Goal: Task Accomplishment & Management: Manage account settings

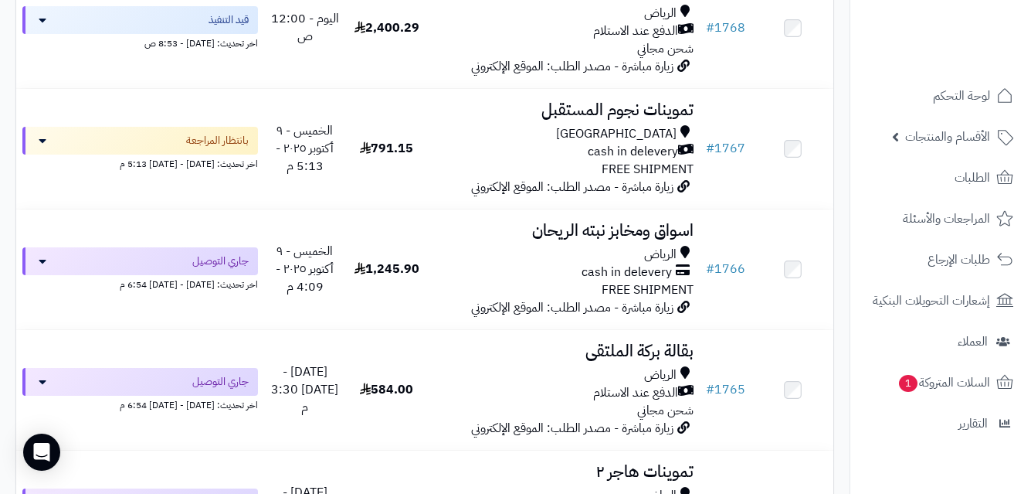
scroll to position [594, 0]
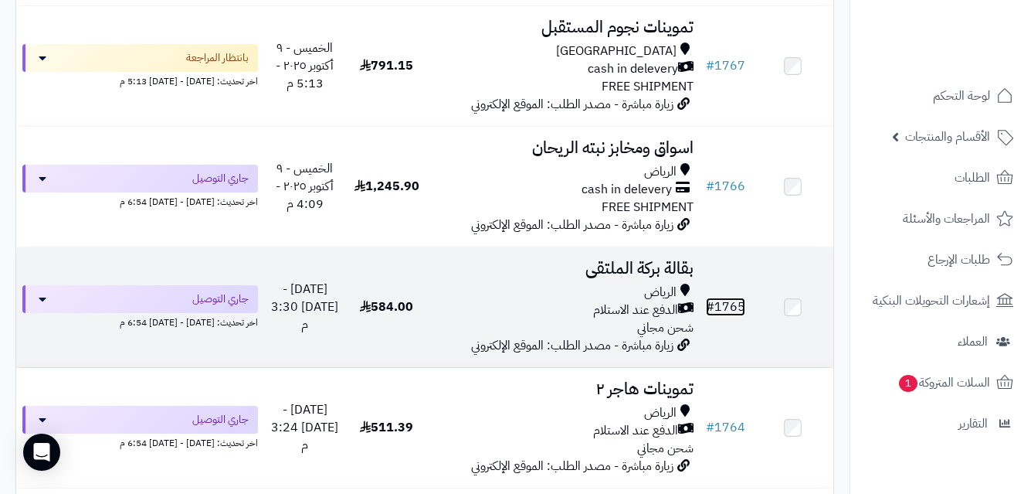
click at [731, 314] on link "# 1765" at bounding box center [725, 306] width 39 height 19
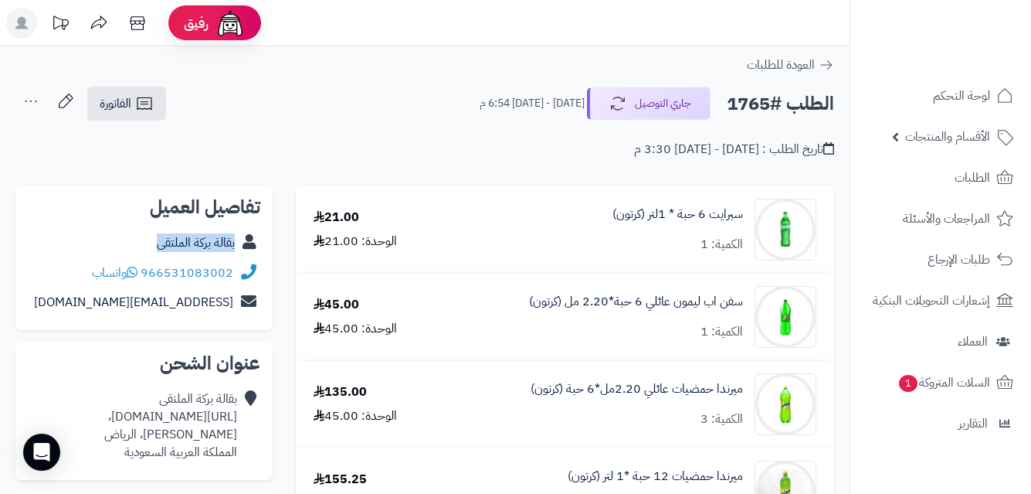
copy div "بقالة بركة الملتقى"
drag, startPoint x: 146, startPoint y: 243, endPoint x: 243, endPoint y: 249, distance: 97.5
click at [243, 249] on div "بقالة بركة الملتقى" at bounding box center [144, 243] width 232 height 30
click at [129, 104] on span "الفاتورة" at bounding box center [116, 103] width 32 height 19
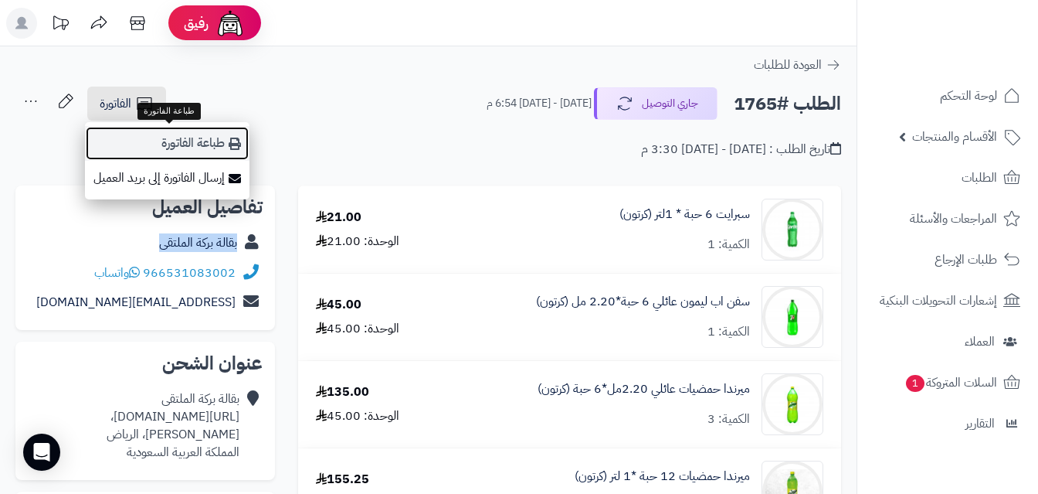
click at [174, 137] on link "طباعة الفاتورة" at bounding box center [167, 143] width 165 height 35
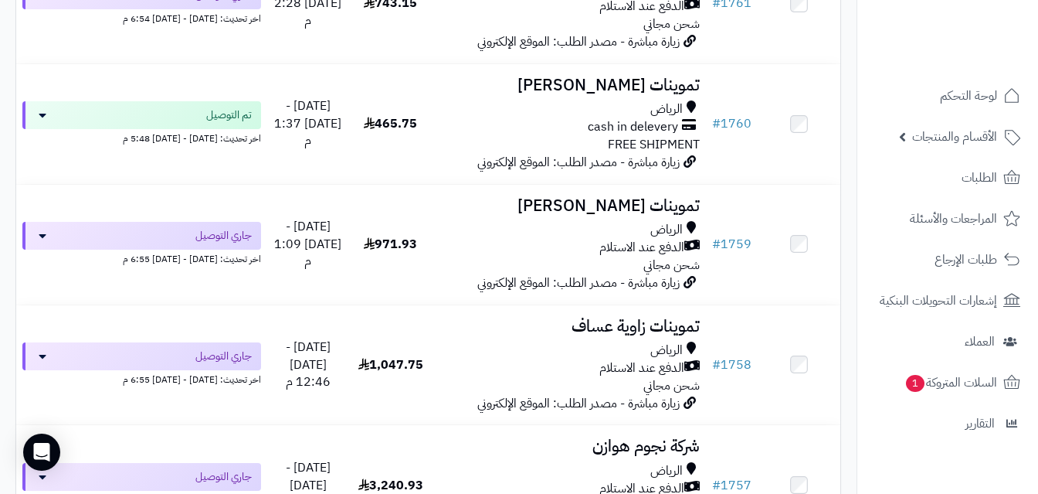
scroll to position [1421, 0]
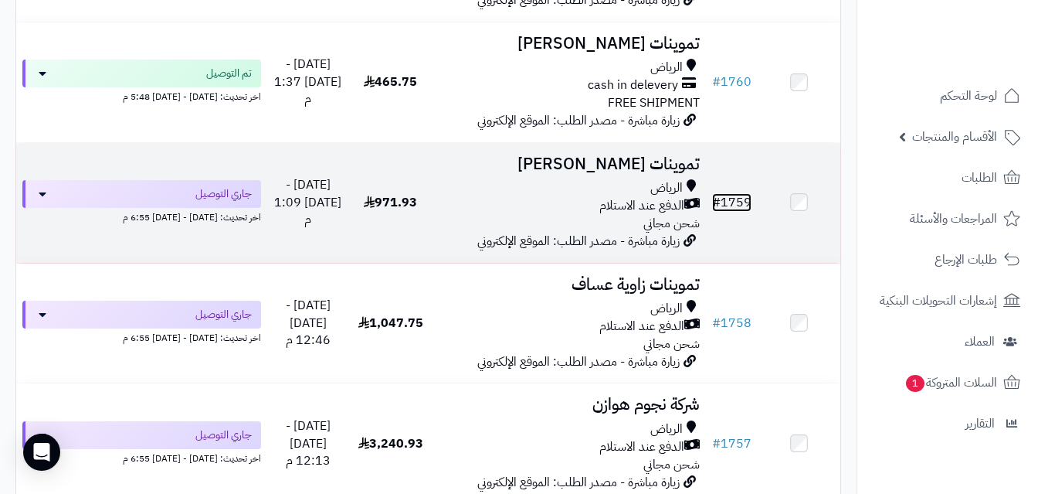
click at [737, 212] on link "# 1759" at bounding box center [731, 202] width 39 height 19
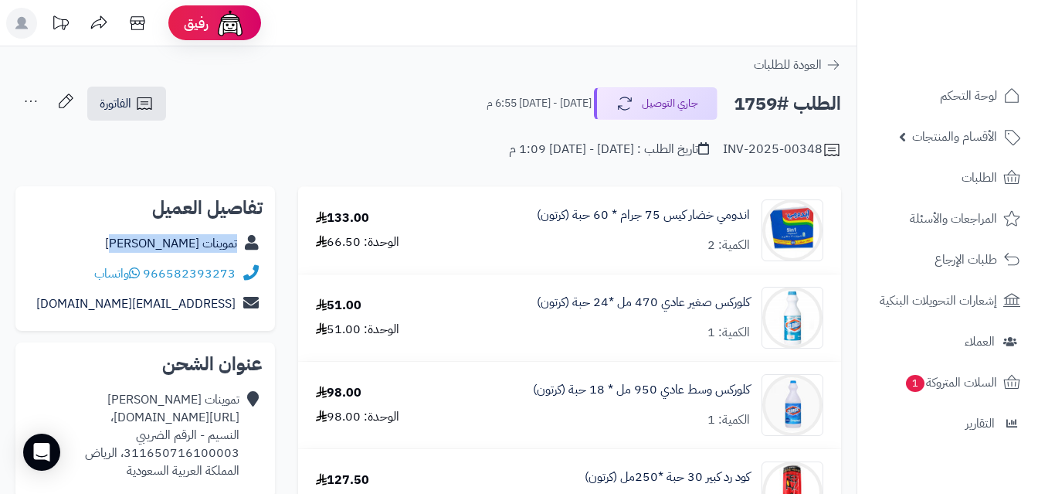
copy div "تموينات زياد الرويلي"
drag, startPoint x: 132, startPoint y: 245, endPoint x: 245, endPoint y: 239, distance: 112.9
click at [245, 239] on div "تموينات زياد الرويلي" at bounding box center [145, 244] width 235 height 30
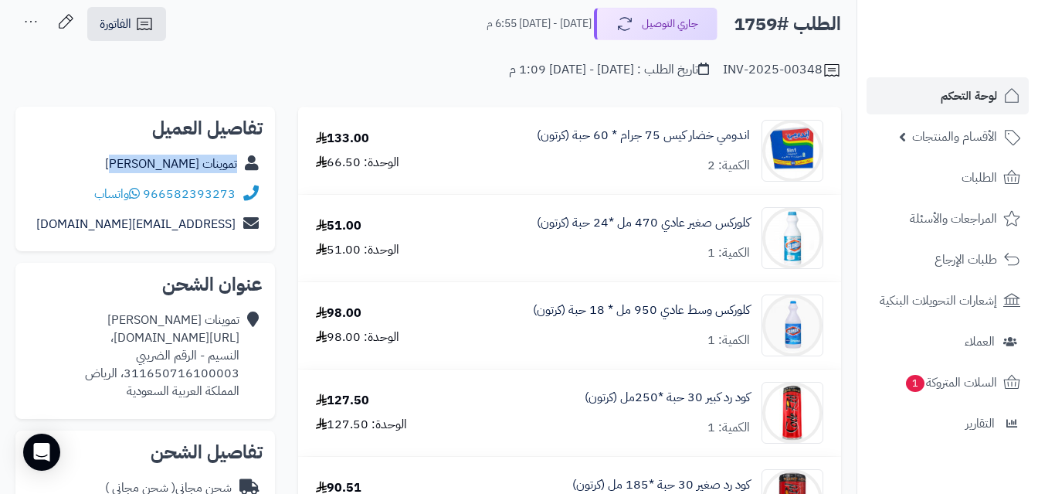
scroll to position [73, 0]
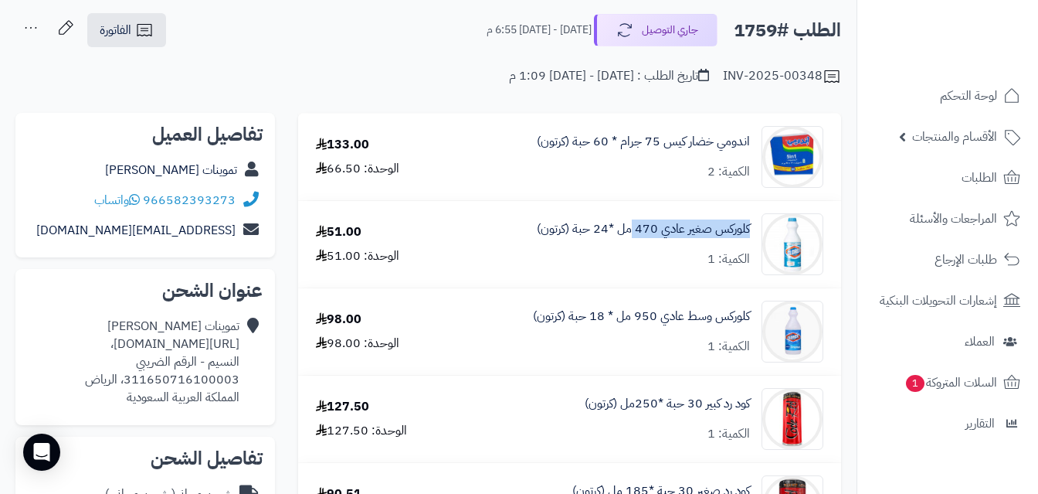
copy link "كلوركس صغير عادي 470"
drag, startPoint x: 754, startPoint y: 227, endPoint x: 702, endPoint y: 259, distance: 61.1
click at [633, 239] on div "كلوركس صغير عادي 470 مل *24 حبة (كرتون) الكمية: 1" at bounding box center [642, 244] width 386 height 62
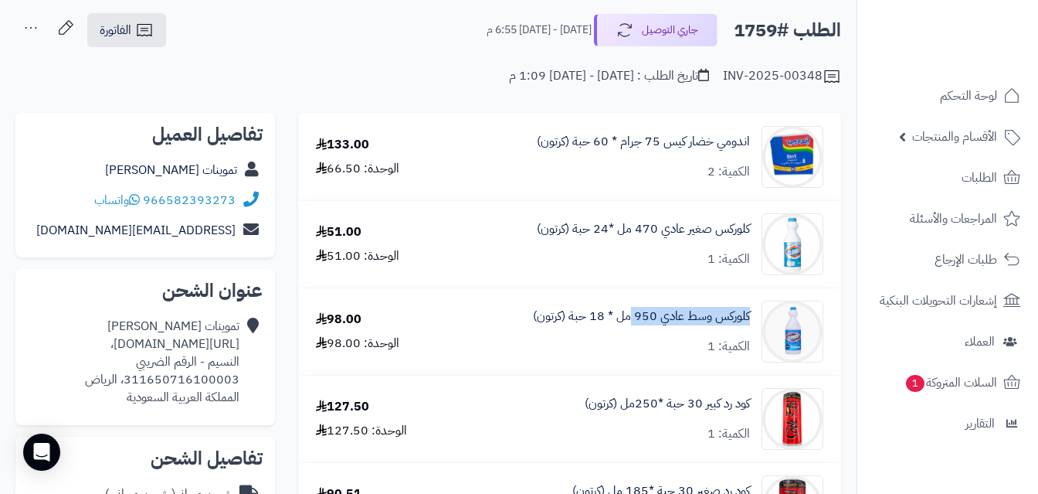
copy link "كلوركس وسط عادي 950"
drag, startPoint x: 753, startPoint y: 312, endPoint x: 633, endPoint y: 328, distance: 120.8
click at [633, 328] on div "كلوركس وسط عادي 950 مل * 18 حبة (كرتون) الكمية: 1" at bounding box center [642, 331] width 386 height 62
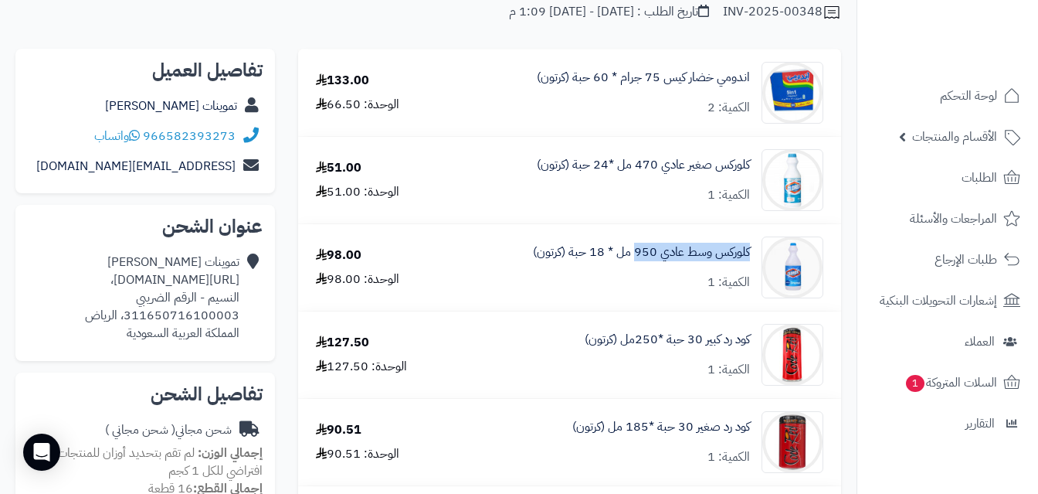
scroll to position [0, 0]
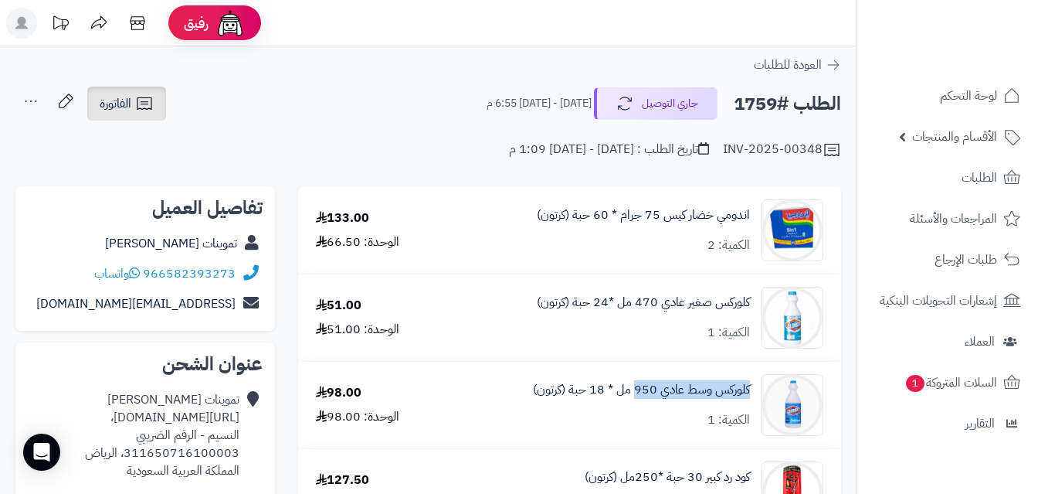
click at [134, 103] on link "الفاتورة" at bounding box center [126, 103] width 79 height 34
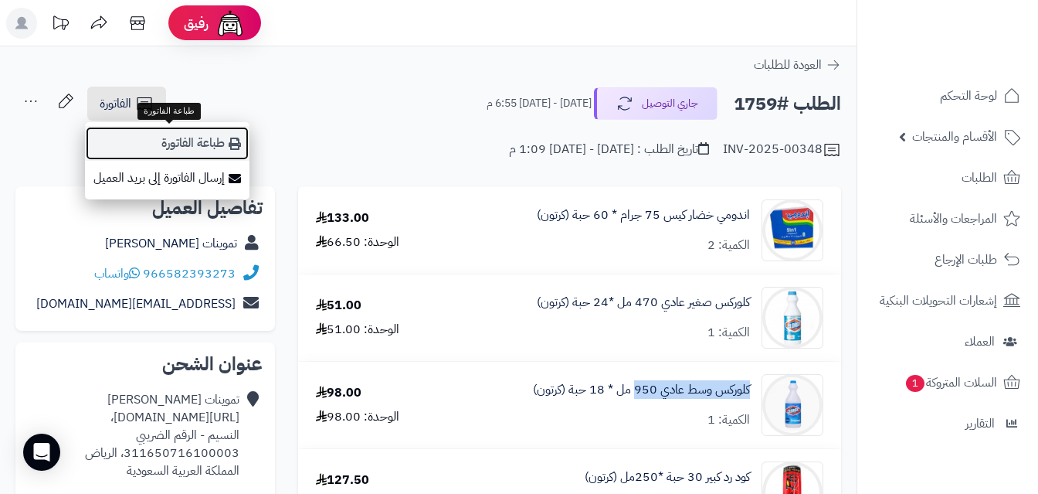
click at [187, 140] on link "طباعة الفاتورة" at bounding box center [167, 143] width 165 height 35
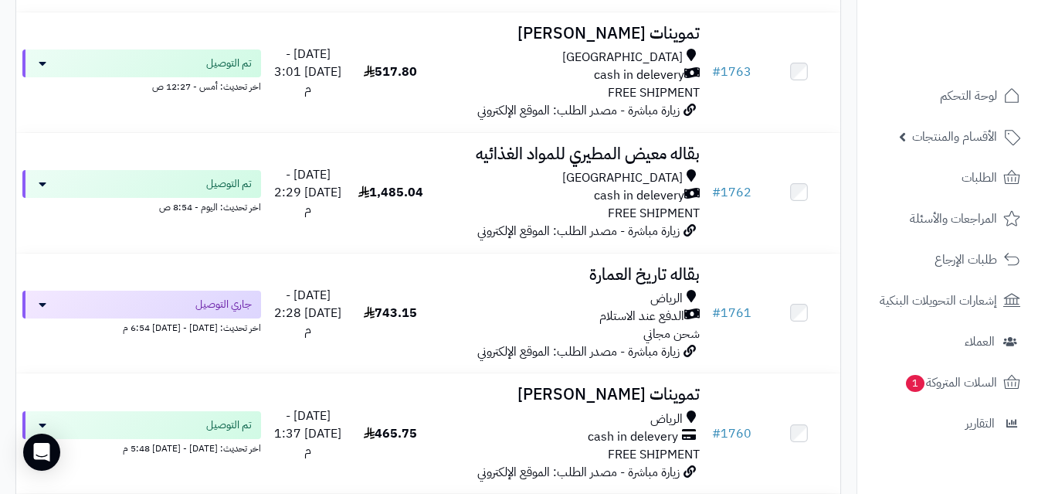
scroll to position [1091, 0]
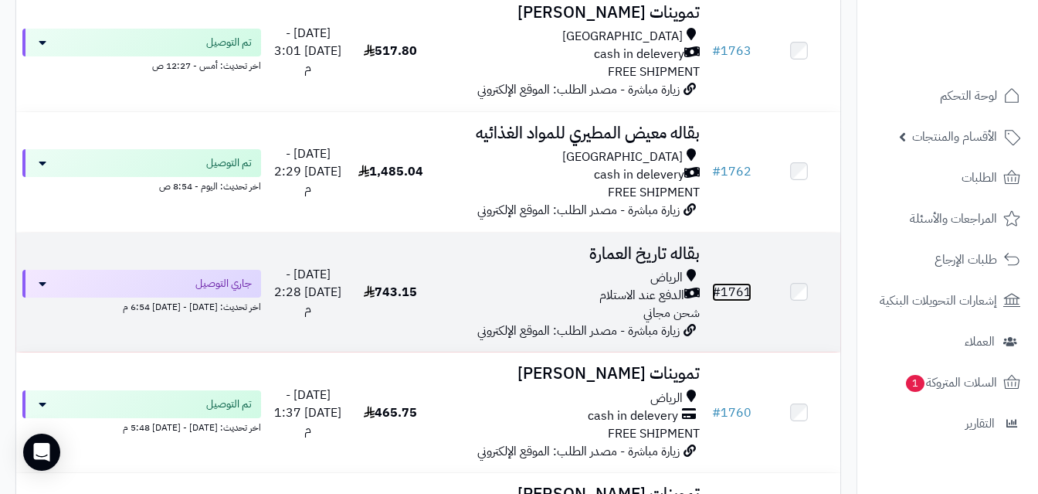
click at [735, 301] on link "# 1761" at bounding box center [731, 292] width 39 height 19
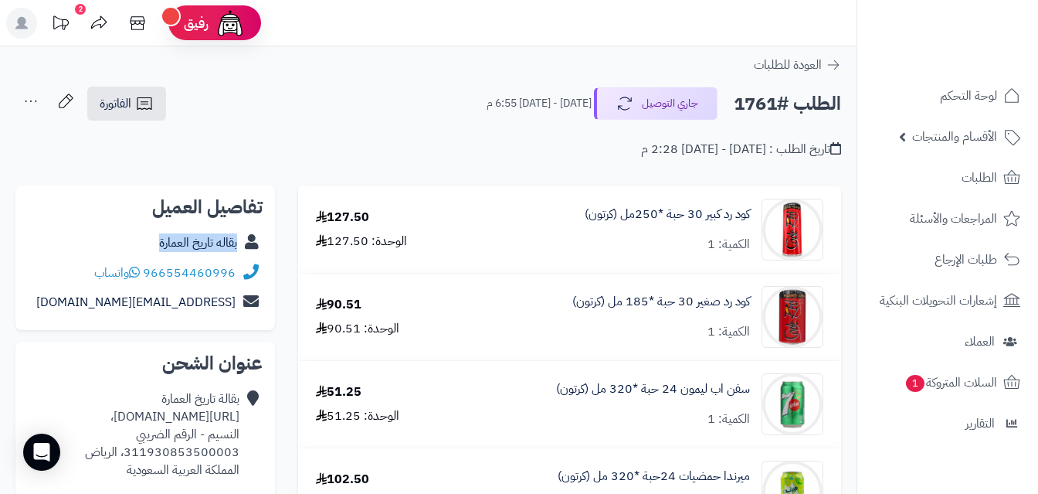
copy div "بقاله تاريخ العمارة"
drag, startPoint x: 147, startPoint y: 239, endPoint x: 242, endPoint y: 236, distance: 95.1
click at [242, 236] on div "بقاله تاريخ العمارة" at bounding box center [145, 243] width 235 height 30
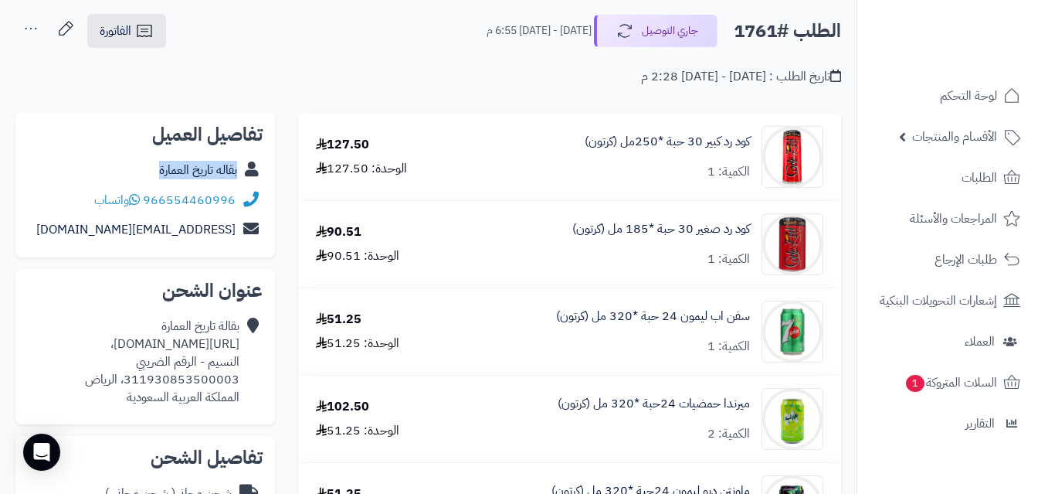
scroll to position [77, 0]
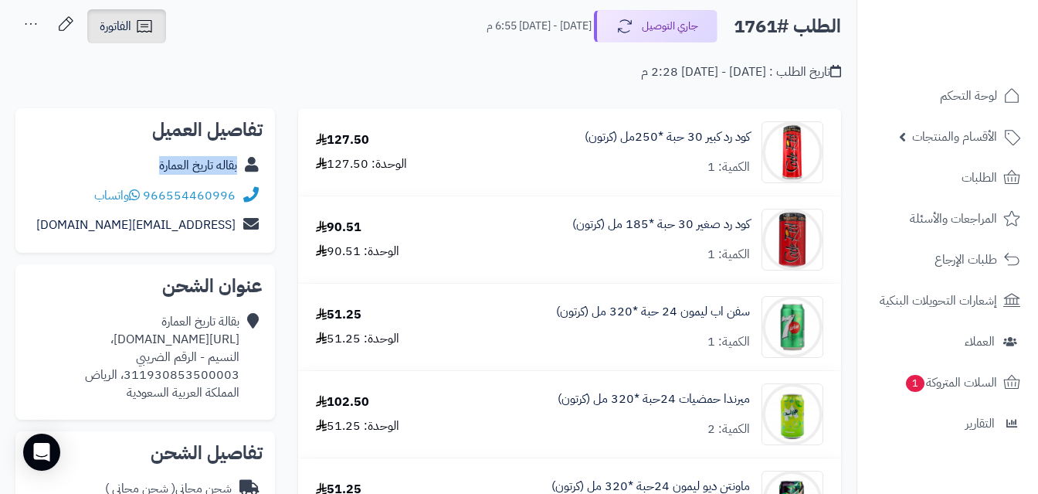
click at [143, 27] on icon at bounding box center [144, 26] width 19 height 19
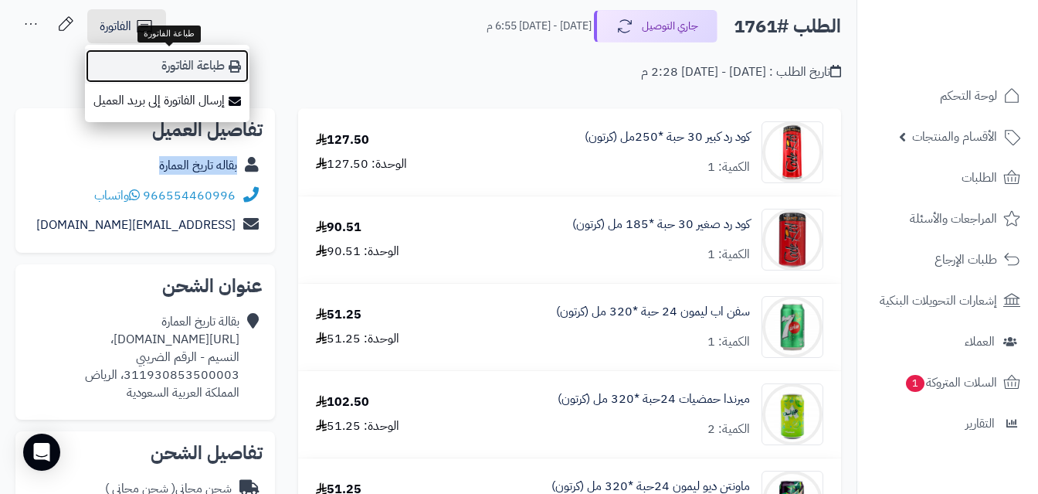
click at [200, 59] on link "طباعة الفاتورة" at bounding box center [167, 66] width 165 height 35
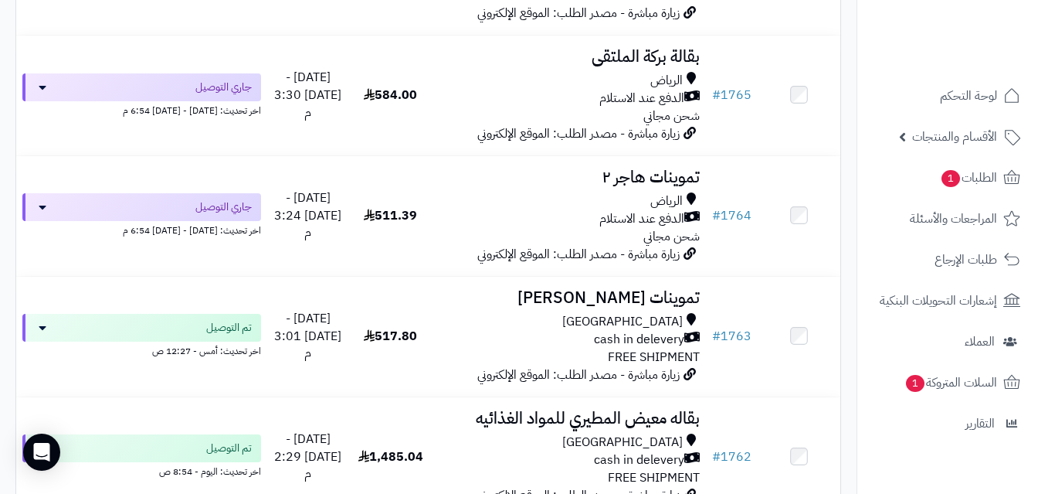
scroll to position [843, 0]
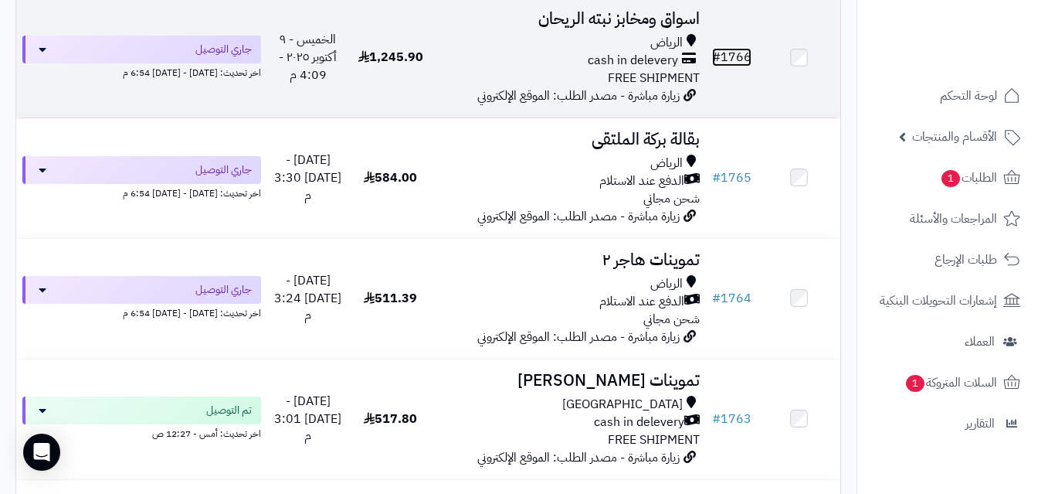
click at [740, 66] on link "# 1766" at bounding box center [731, 57] width 39 height 19
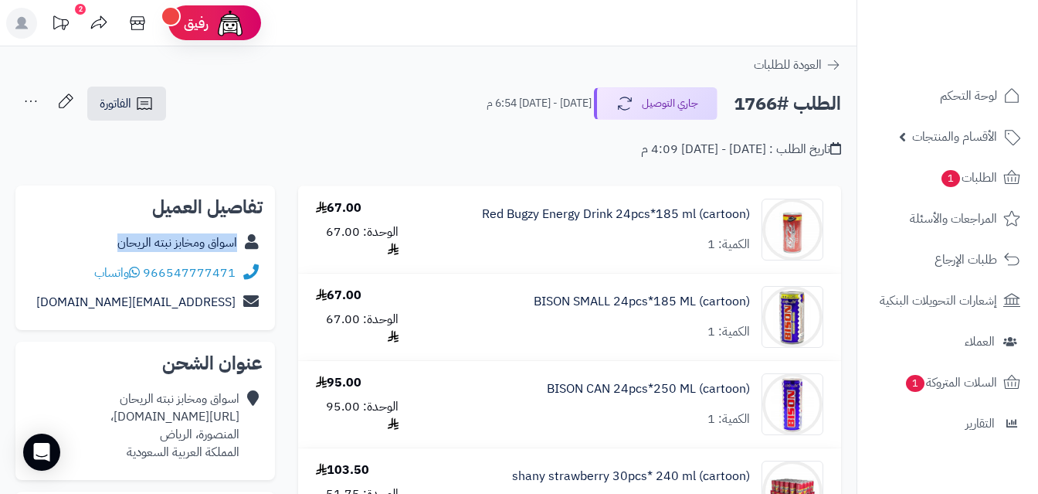
copy div "اسواق ومخابز نبته الريحان"
drag, startPoint x: 111, startPoint y: 242, endPoint x: 253, endPoint y: 239, distance: 142.1
click at [253, 239] on div "اسواق ومخابز نبته الريحان" at bounding box center [145, 243] width 235 height 30
click at [151, 101] on icon at bounding box center [144, 103] width 15 height 12
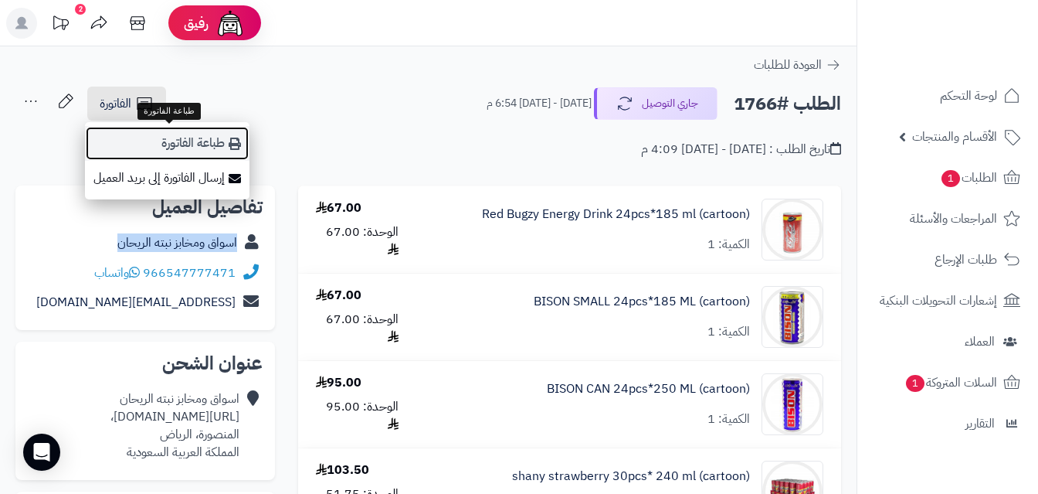
click at [187, 141] on link "طباعة الفاتورة" at bounding box center [167, 143] width 165 height 35
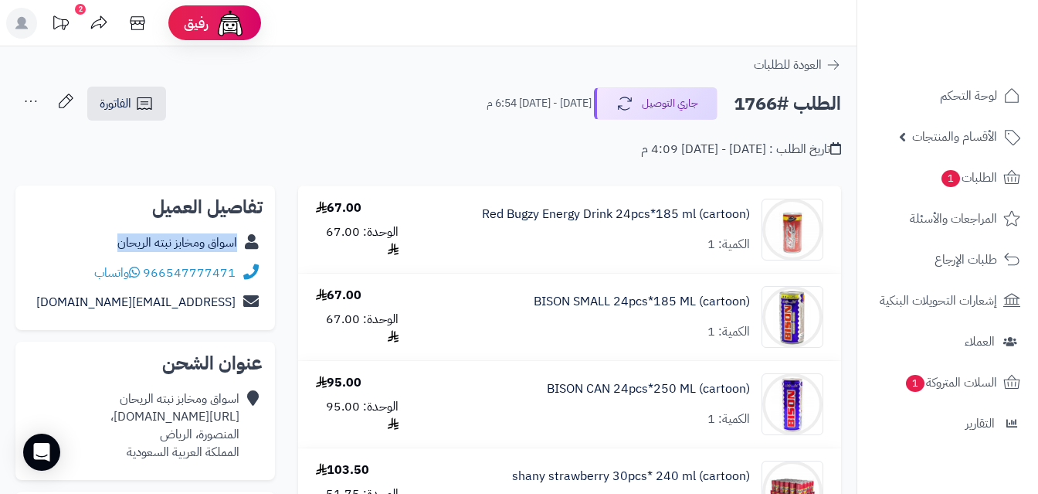
scroll to position [1149, 0]
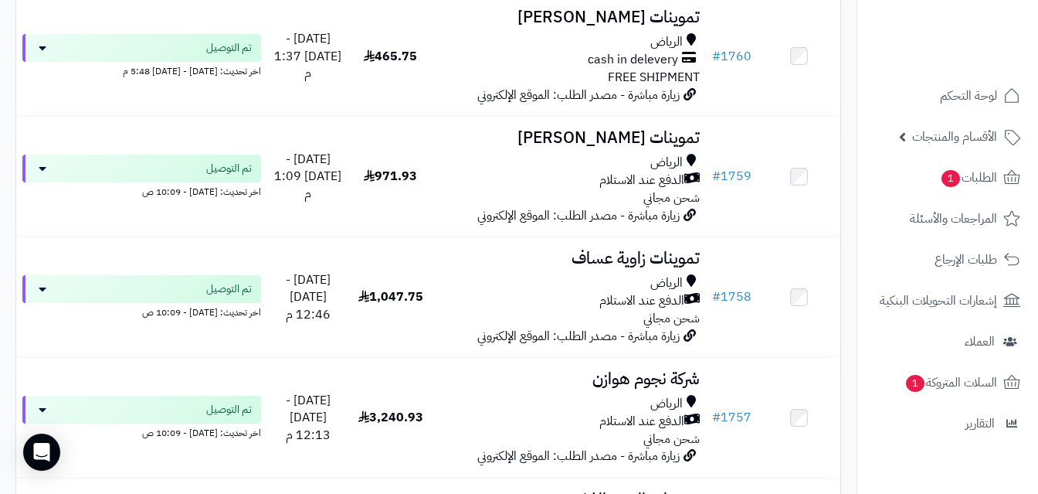
scroll to position [1753, 0]
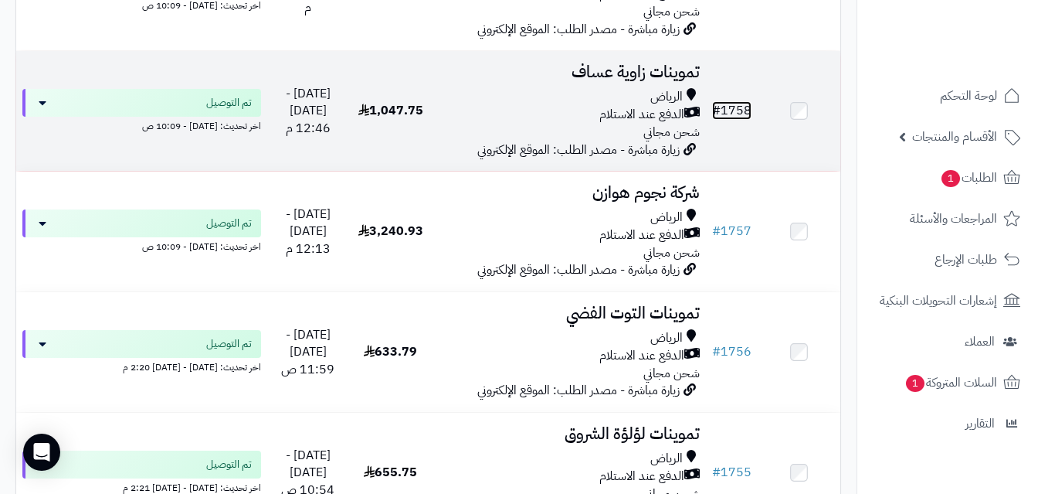
click at [732, 119] on link "# 1758" at bounding box center [731, 110] width 39 height 19
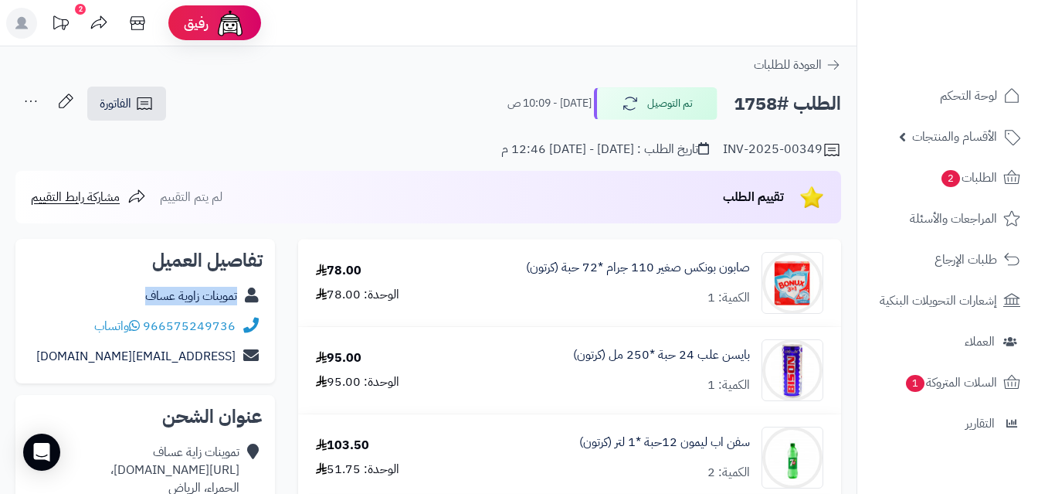
copy div "تموينات زاوية عساف"
drag, startPoint x: 141, startPoint y: 297, endPoint x: 249, endPoint y: 294, distance: 107.4
click at [249, 294] on div "تموينات زاوية عساف" at bounding box center [145, 296] width 235 height 30
copy link "صابون بونكس صغير 1"
drag, startPoint x: 752, startPoint y: 264, endPoint x: 638, endPoint y: 276, distance: 114.9
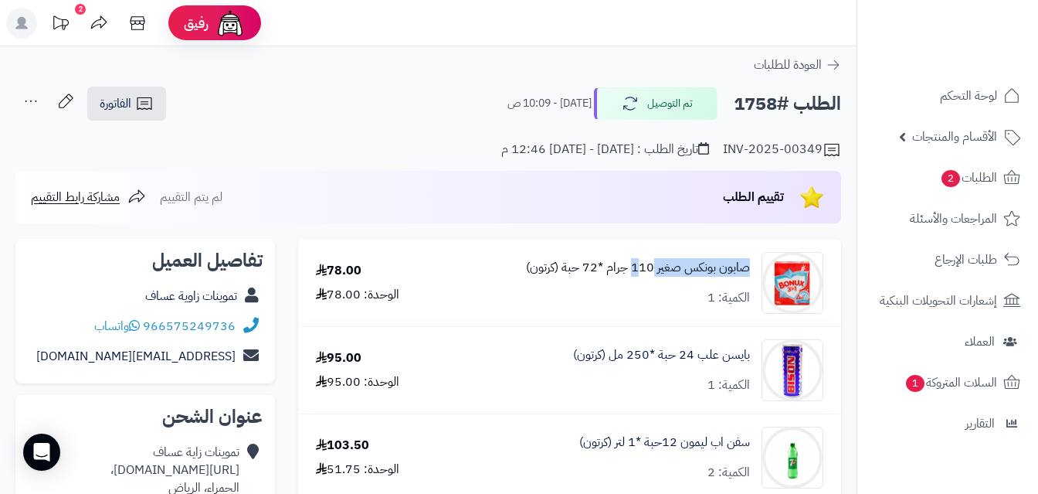
click at [638, 276] on div "صابون بونكس صغير 110 جرام *72 حبة (كرتون) الكمية: 1" at bounding box center [641, 283] width 388 height 62
click at [144, 104] on icon at bounding box center [144, 103] width 15 height 12
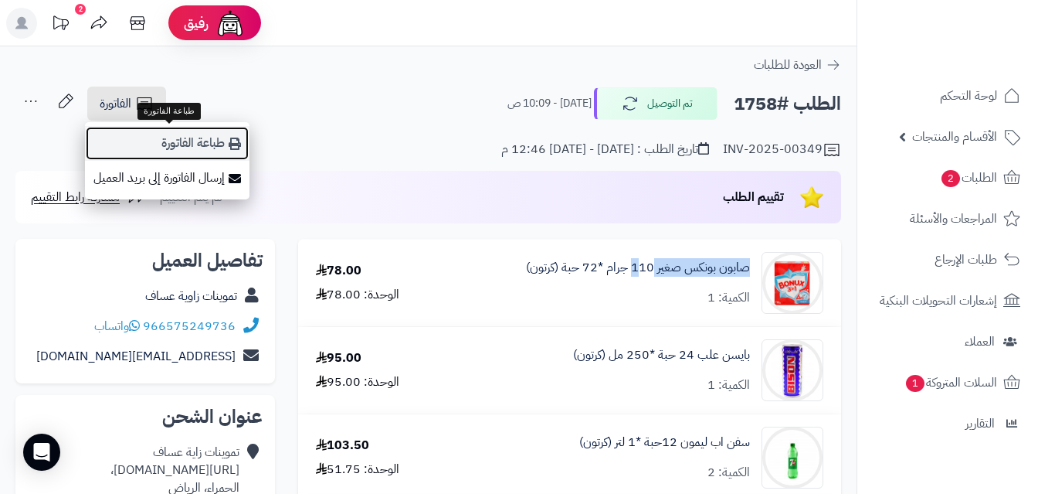
click at [182, 139] on link "طباعة الفاتورة" at bounding box center [167, 143] width 165 height 35
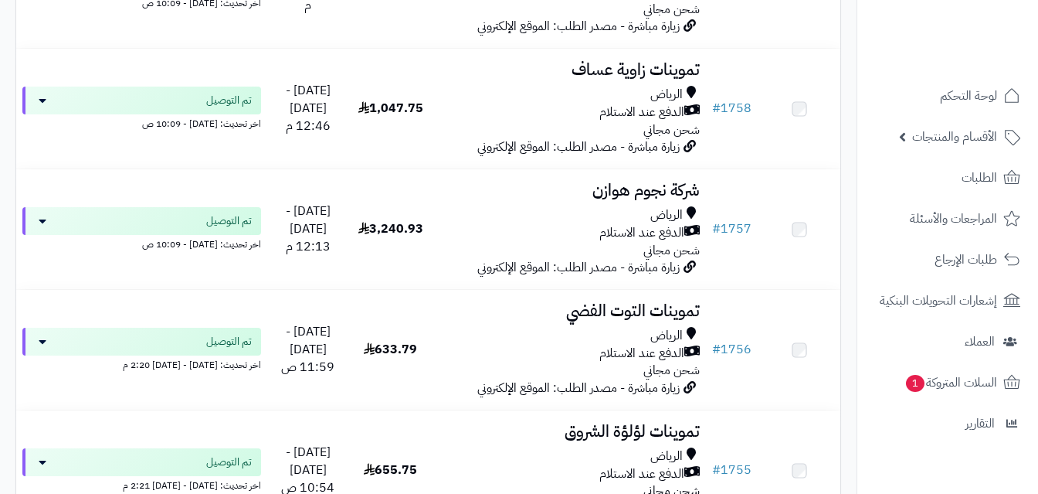
scroll to position [1874, 0]
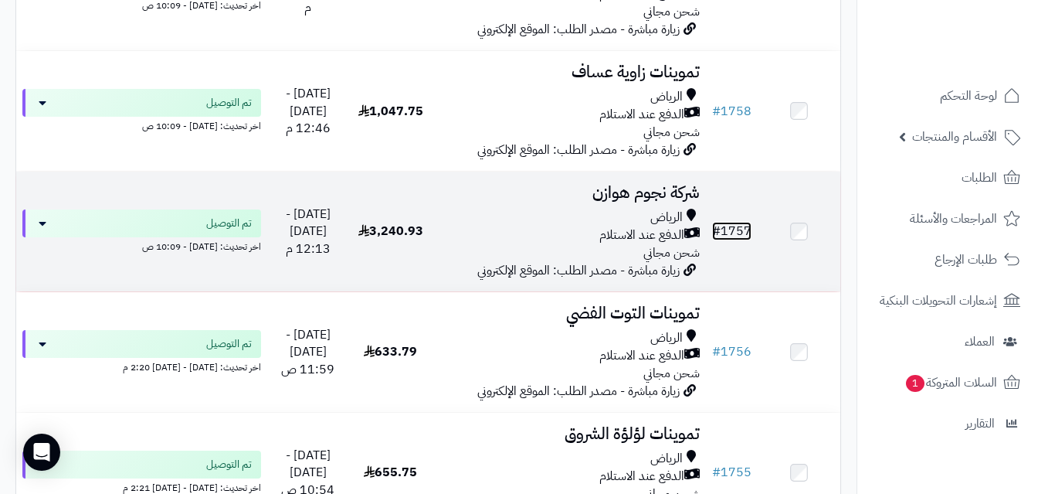
click at [738, 238] on link "# 1757" at bounding box center [731, 231] width 39 height 19
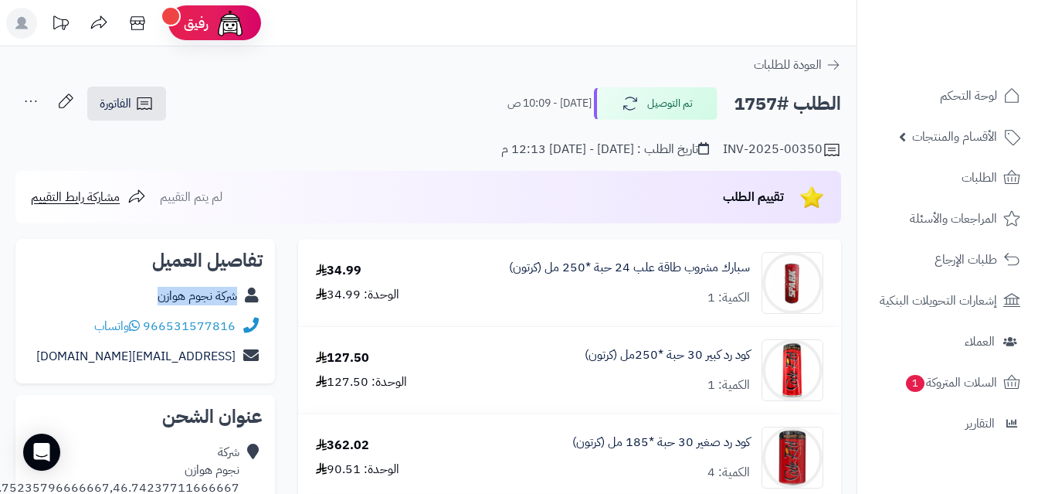
copy div "شركة نجوم هوازن"
drag, startPoint x: 154, startPoint y: 299, endPoint x: 259, endPoint y: 300, distance: 105.0
click at [259, 300] on div "شركة نجوم هوازن" at bounding box center [145, 296] width 235 height 30
